Goal: Register for event/course

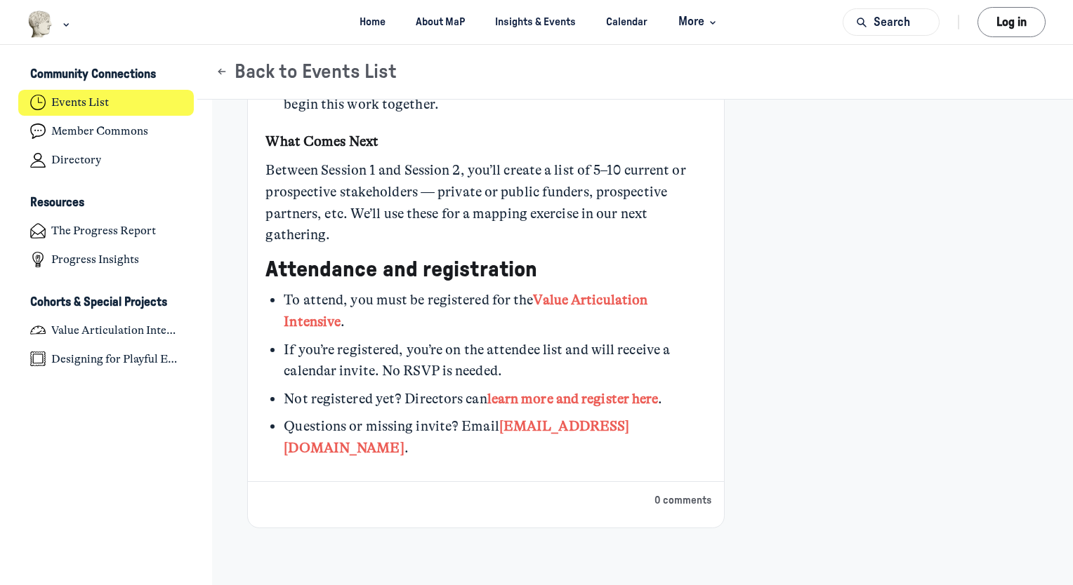
scroll to position [1446, 0]
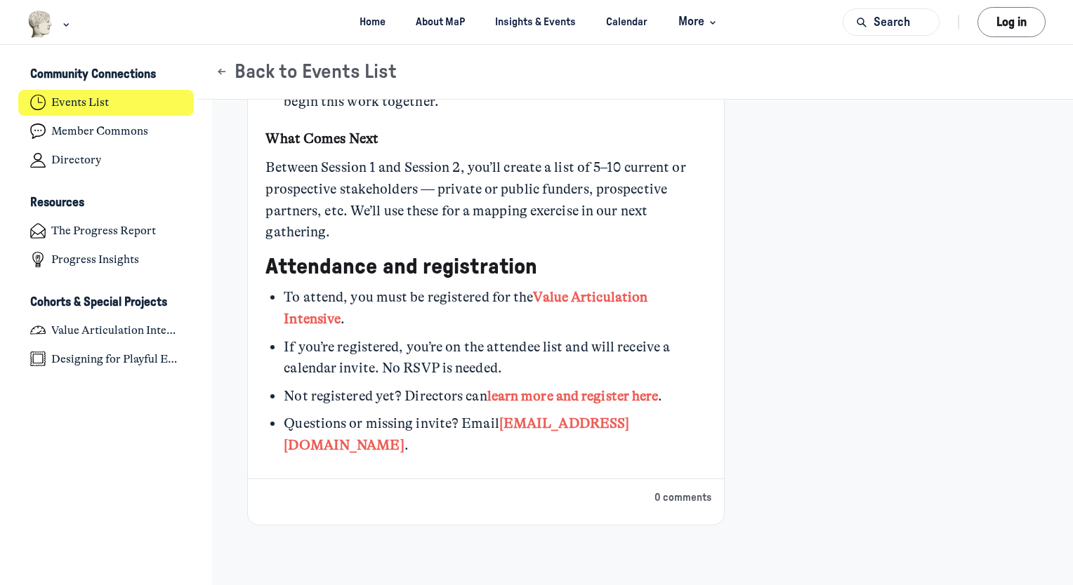
click at [511, 394] on link "learn more and register here" at bounding box center [572, 396] width 171 height 16
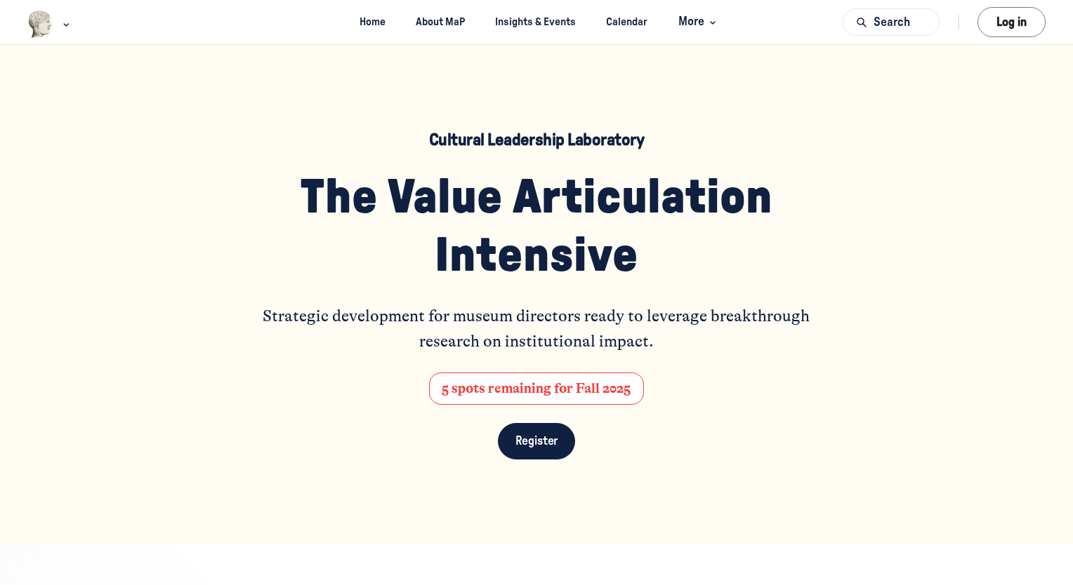
click at [509, 431] on link "Register" at bounding box center [537, 441] width 78 height 37
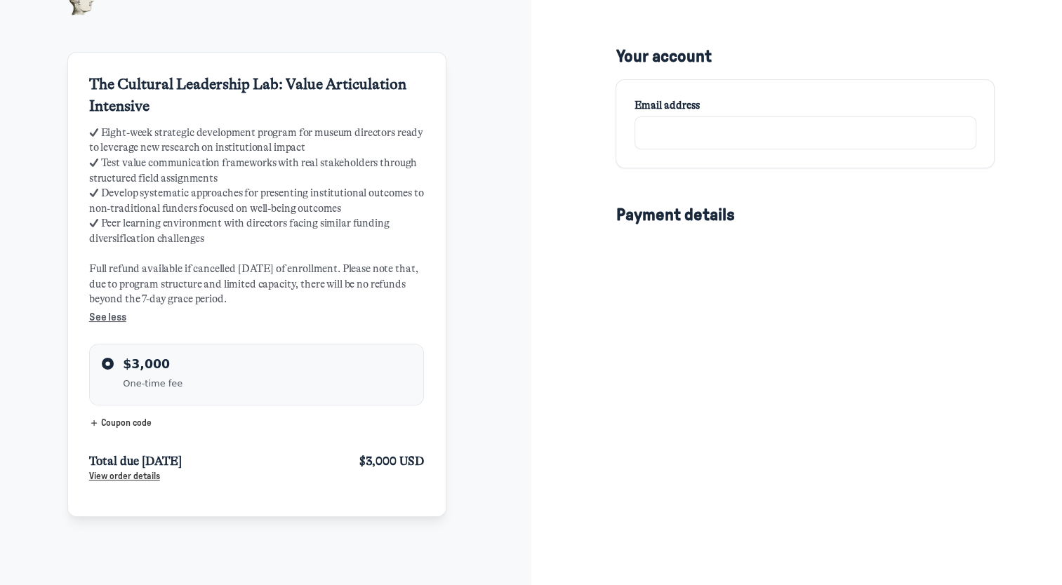
scroll to position [70, 0]
